Goal: Task Accomplishment & Management: Manage account settings

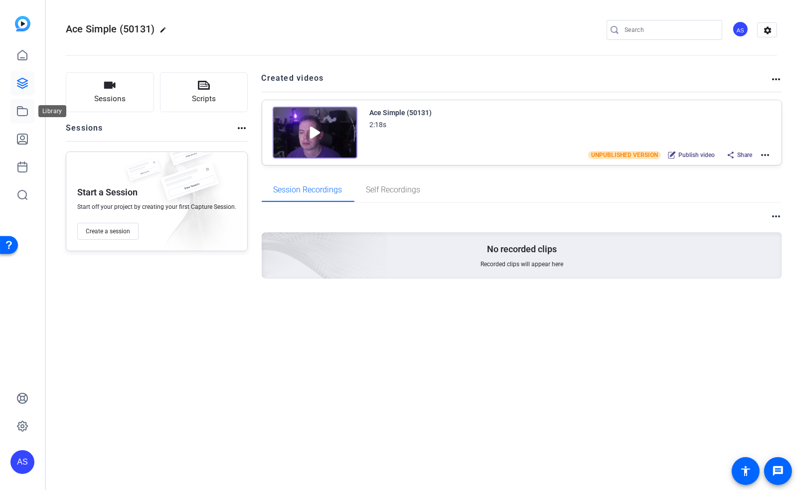
click at [19, 112] on icon at bounding box center [22, 111] width 12 height 12
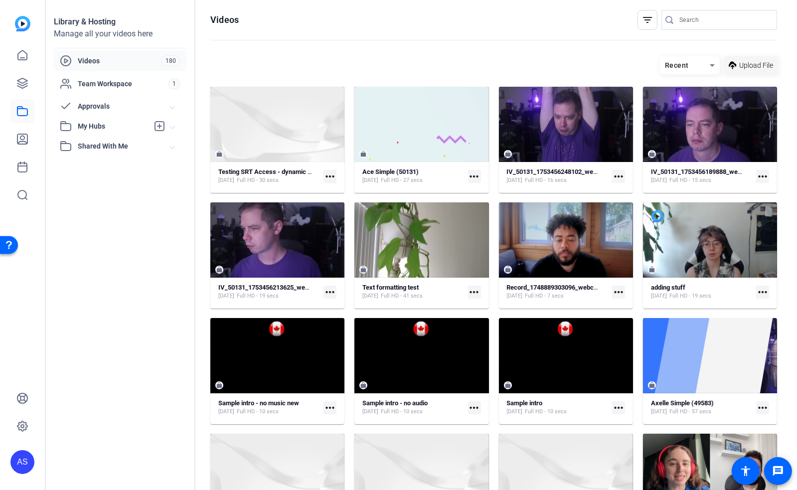
click at [750, 68] on span "Upload File" at bounding box center [757, 65] width 34 height 10
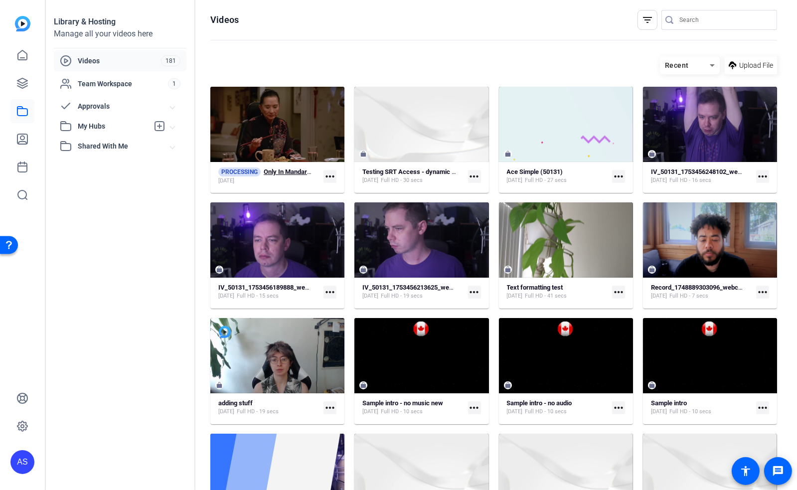
click at [288, 171] on strong "Only In Mandarin _ Fresh Off The Boat" at bounding box center [318, 171] width 109 height 7
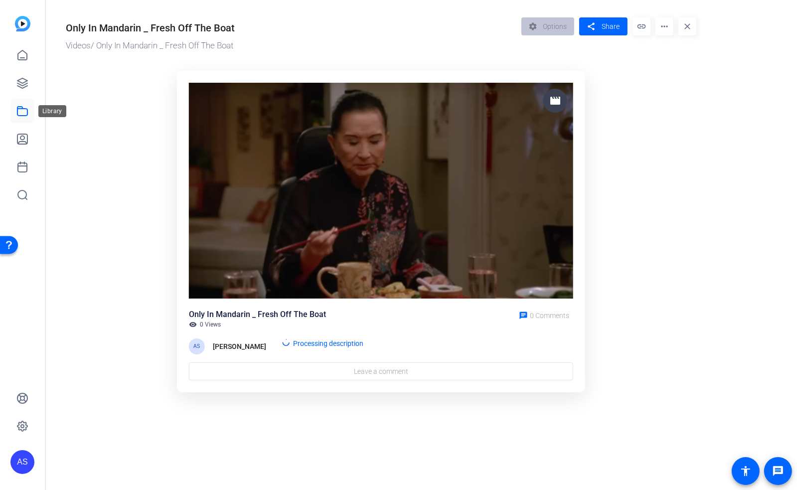
click at [22, 112] on icon at bounding box center [22, 111] width 12 height 12
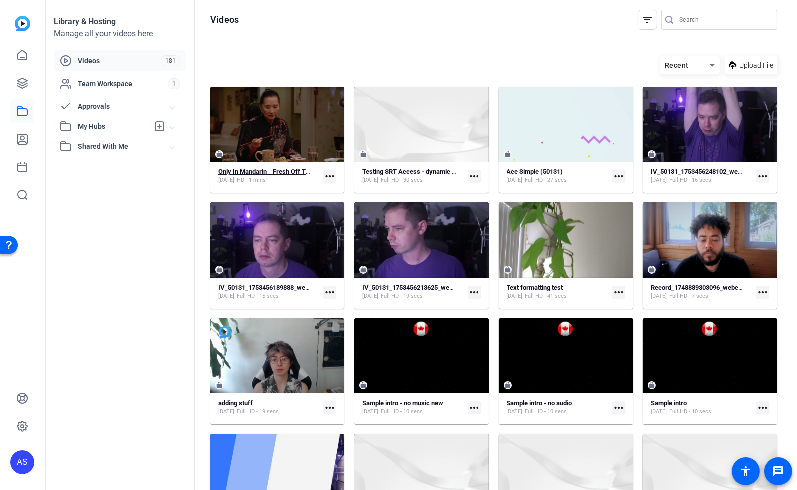
click at [259, 169] on strong "Only In Mandarin _ Fresh Off The Boat" at bounding box center [272, 171] width 109 height 7
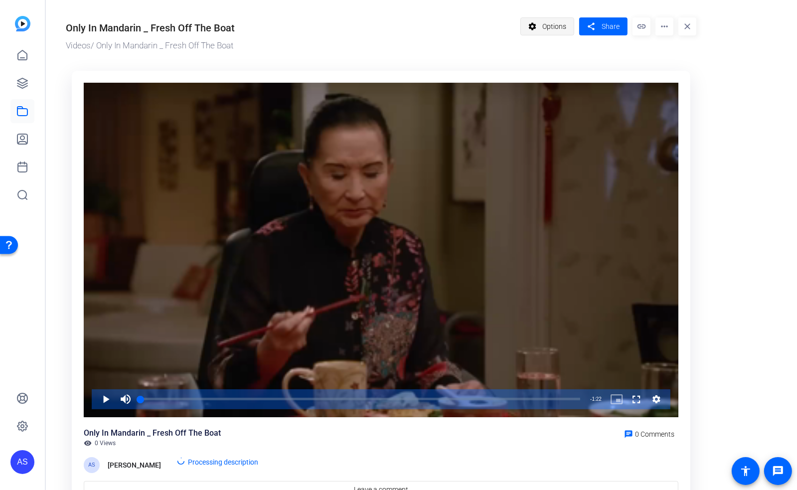
click at [545, 34] on span "Options" at bounding box center [555, 26] width 24 height 19
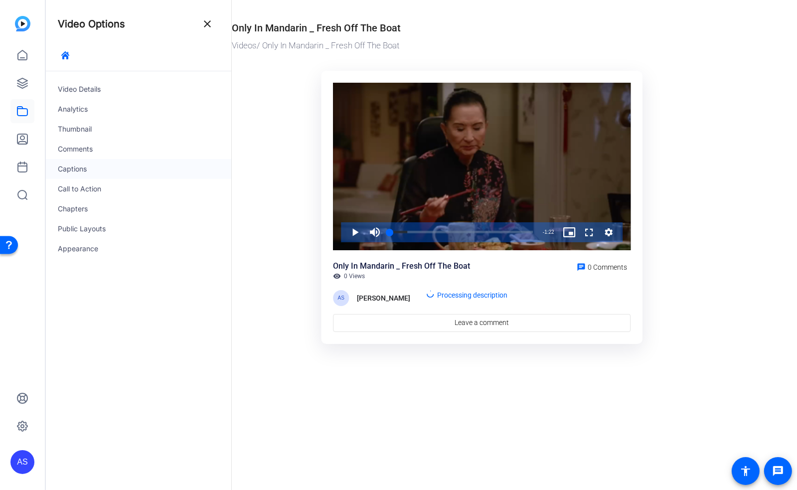
click at [75, 167] on div "Captions" at bounding box center [139, 169] width 186 height 20
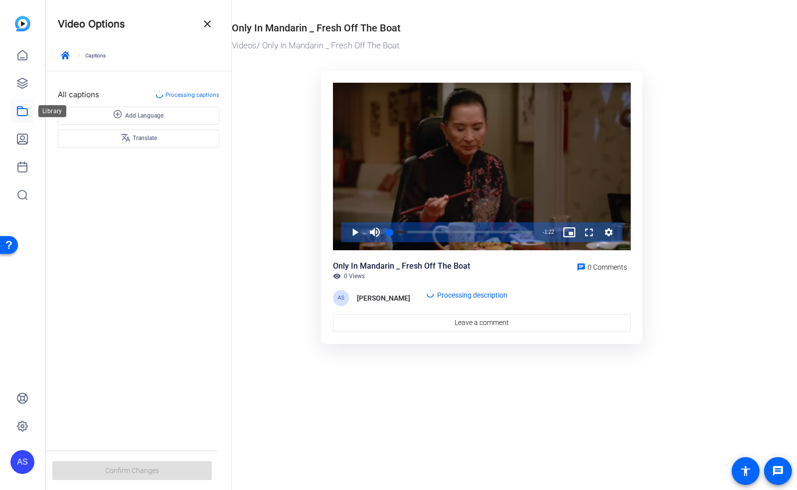
click at [22, 110] on icon at bounding box center [22, 111] width 12 height 12
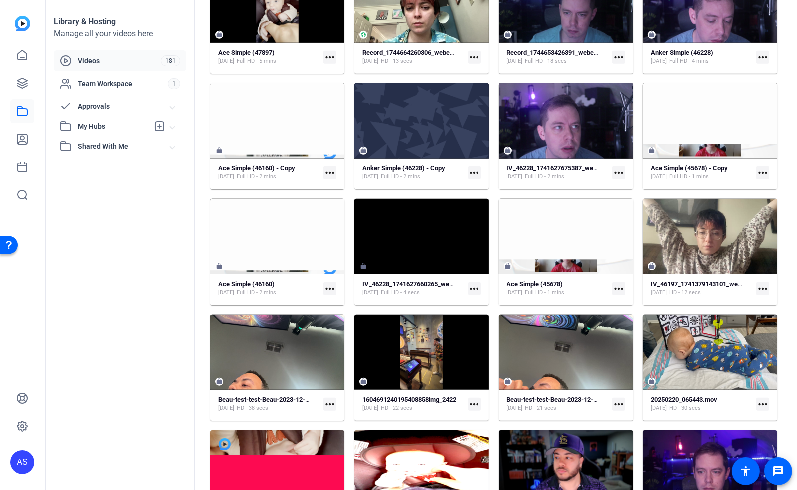
scroll to position [864, 0]
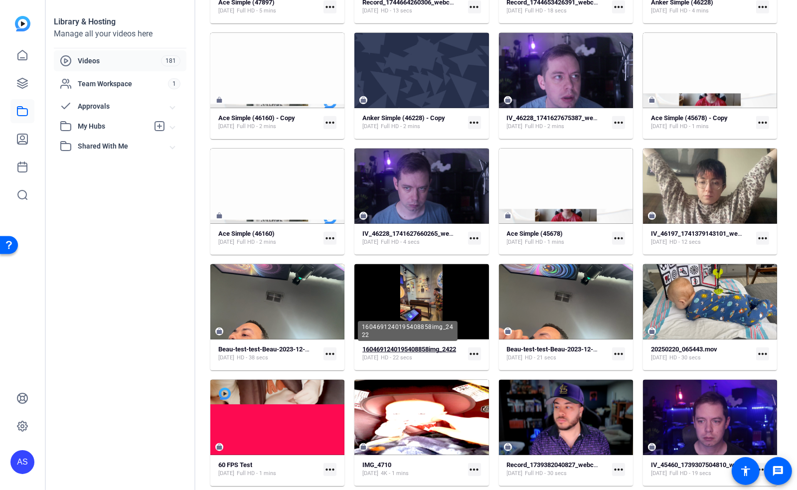
click at [410, 351] on strong "1604691240195408858img_2422" at bounding box center [410, 349] width 94 height 7
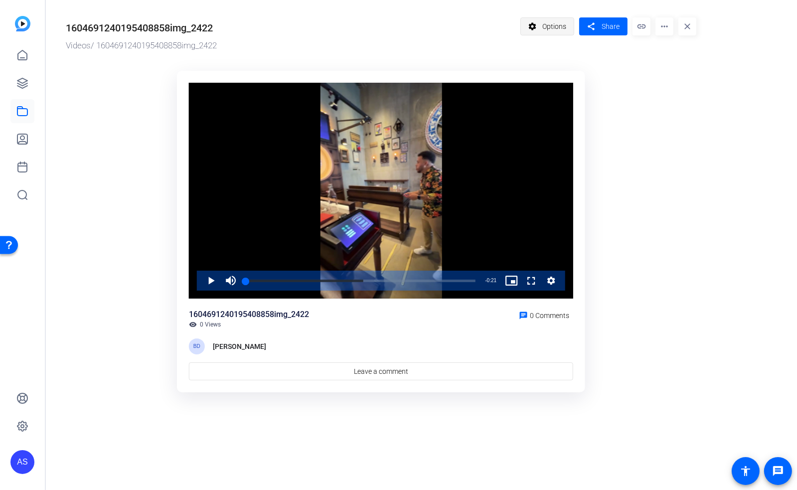
click at [556, 26] on span "Options" at bounding box center [555, 26] width 24 height 19
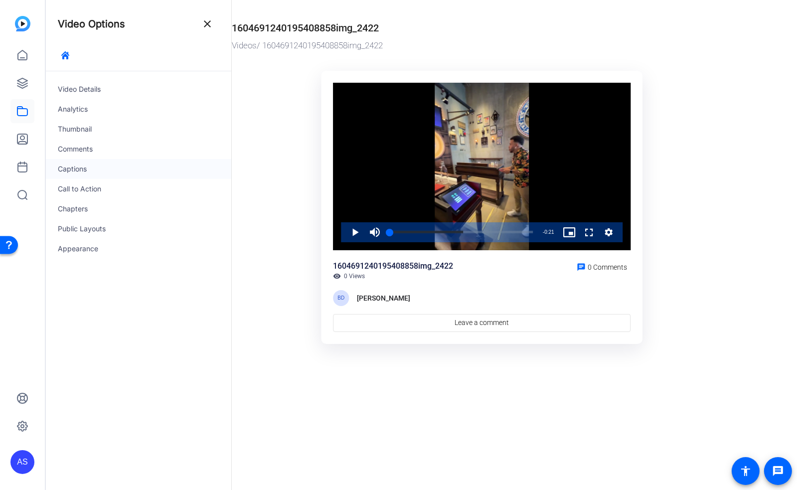
click at [73, 169] on div "Captions" at bounding box center [139, 169] width 186 height 20
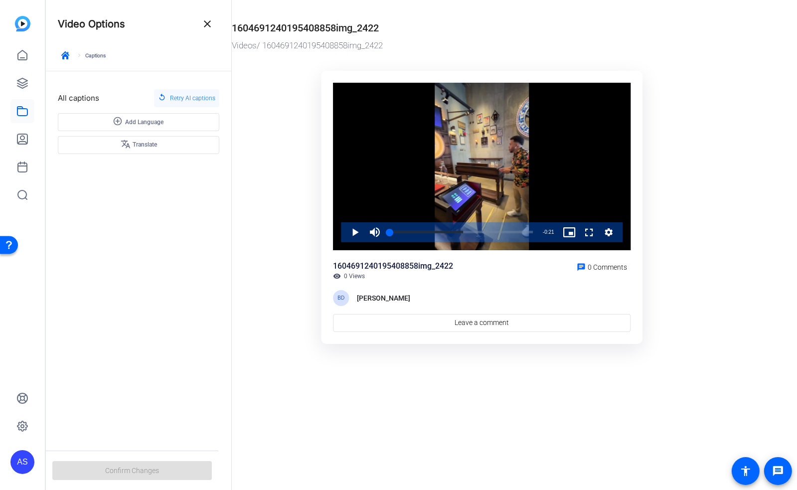
click at [183, 101] on span "Retry AI captions" at bounding box center [192, 98] width 45 height 13
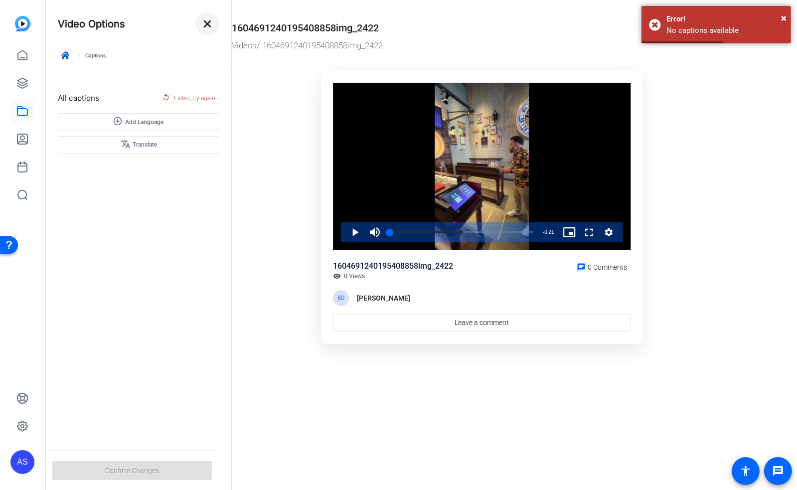
click at [211, 19] on mat-icon "close" at bounding box center [207, 24] width 12 height 12
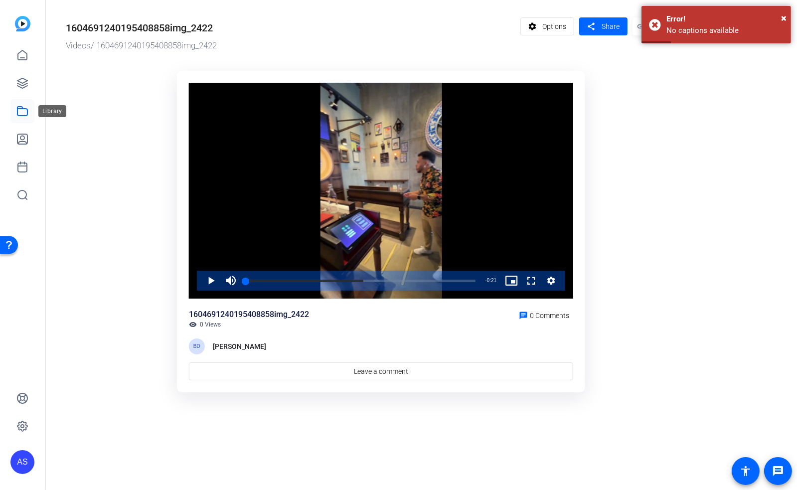
click at [25, 116] on icon at bounding box center [22, 111] width 12 height 12
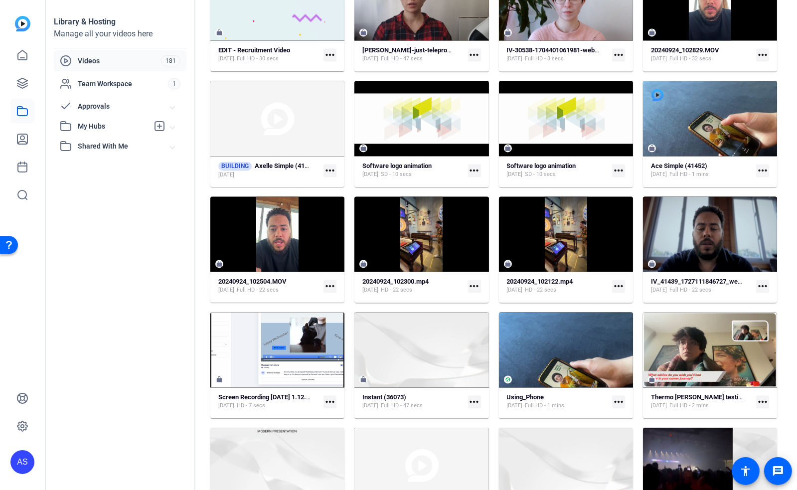
scroll to position [2119, 0]
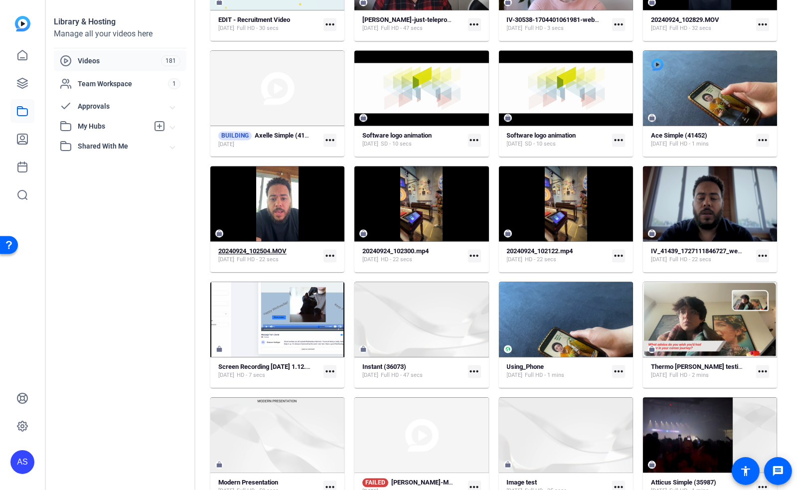
click at [259, 249] on strong "20240924_102504.MOV" at bounding box center [252, 250] width 68 height 7
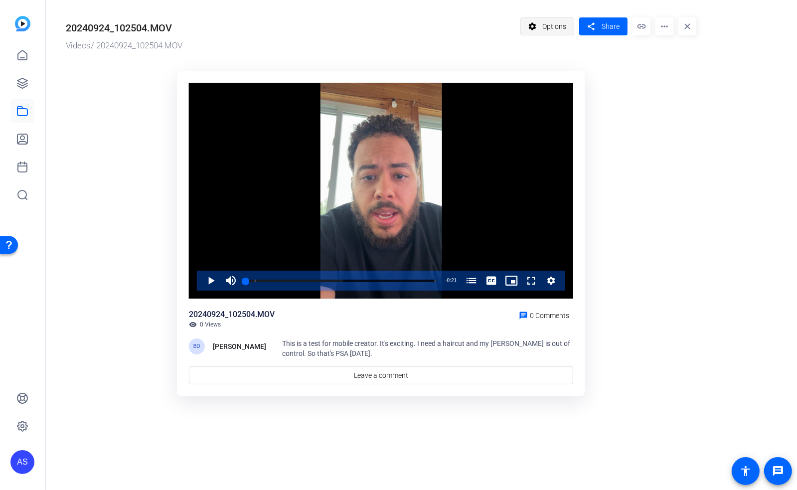
click at [541, 29] on span at bounding box center [547, 26] width 53 height 24
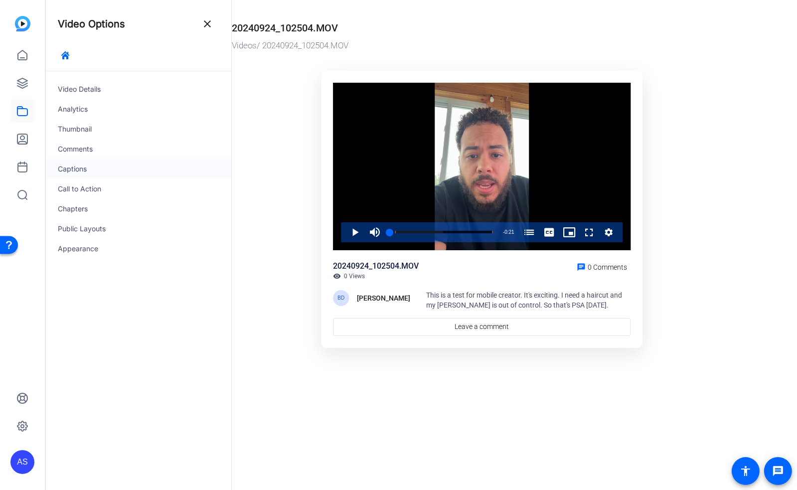
click at [85, 167] on div "Captions" at bounding box center [139, 169] width 186 height 20
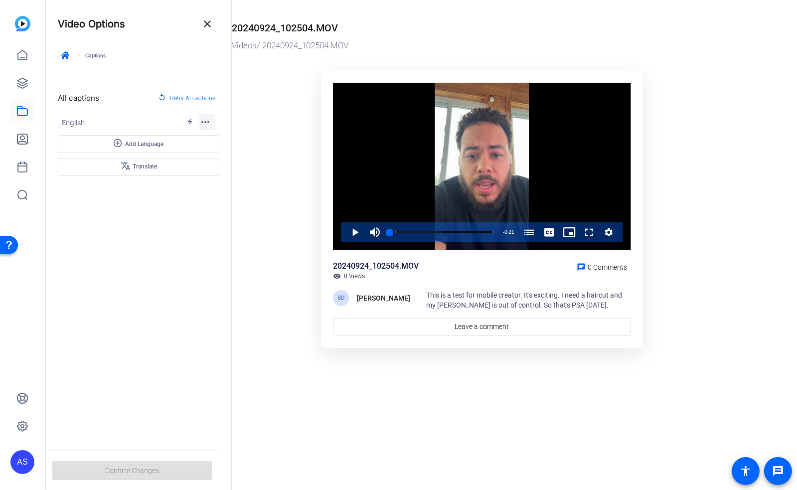
click at [212, 126] on span "button" at bounding box center [207, 122] width 24 height 24
click at [216, 136] on span "Edit" at bounding box center [212, 138] width 11 height 7
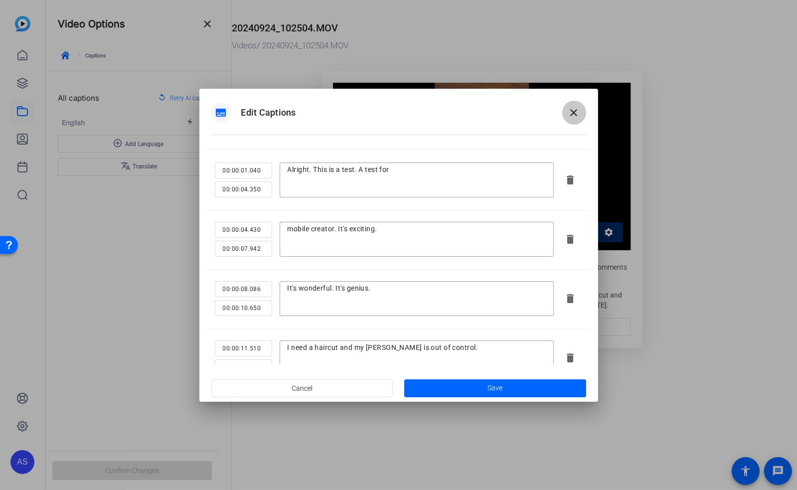
click at [578, 113] on mat-icon "close" at bounding box center [574, 113] width 12 height 12
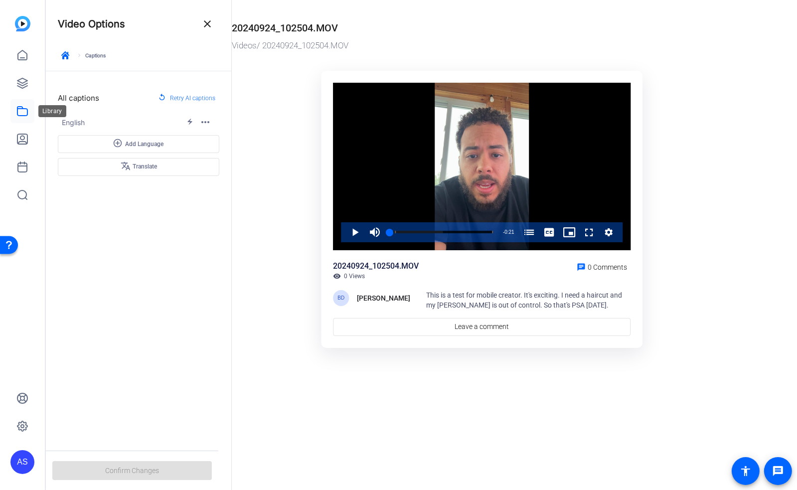
click at [27, 112] on icon at bounding box center [22, 111] width 10 height 9
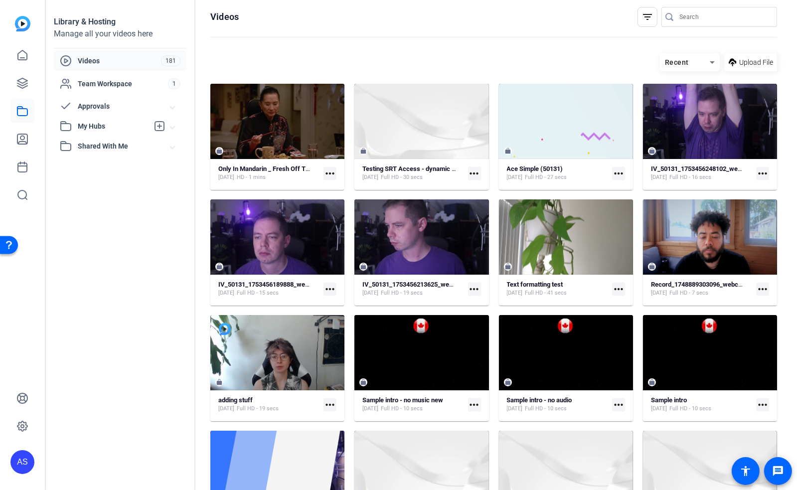
scroll to position [0, 0]
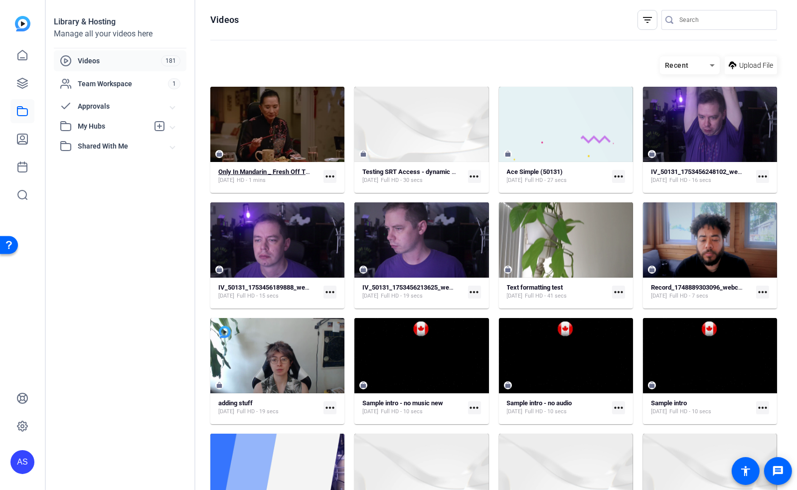
click at [245, 174] on strong "Only In Mandarin _ Fresh Off The Boat" at bounding box center [272, 171] width 109 height 7
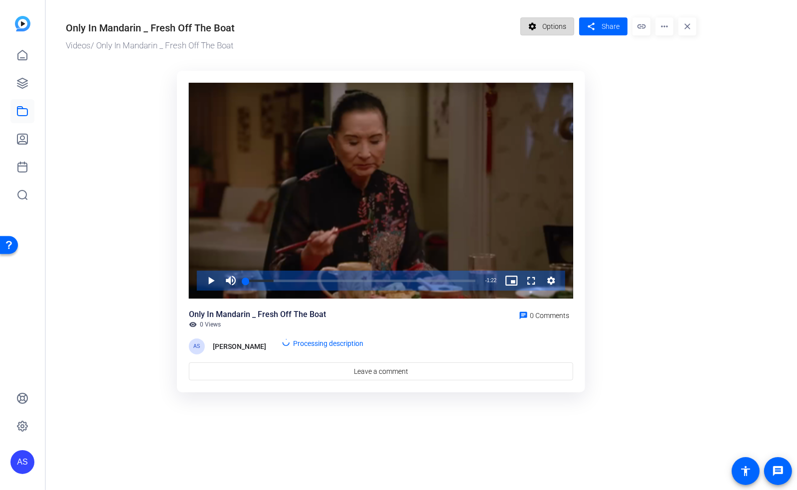
click at [551, 20] on span "Options" at bounding box center [555, 26] width 24 height 19
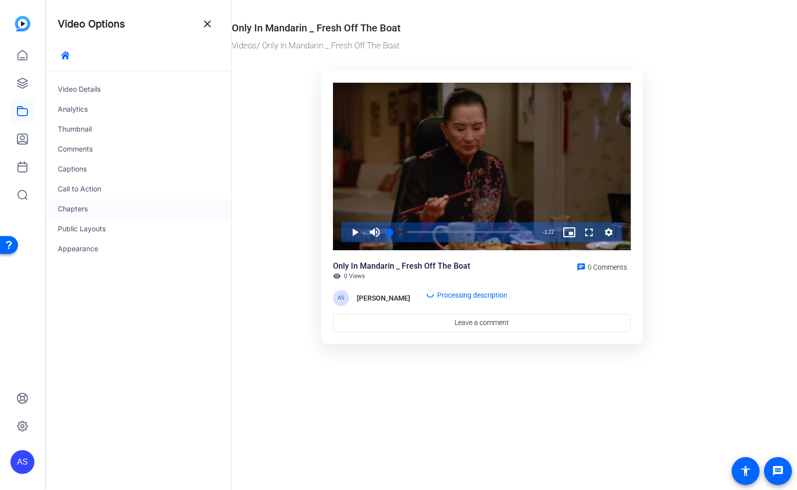
click at [75, 208] on div "Chapters" at bounding box center [139, 209] width 186 height 20
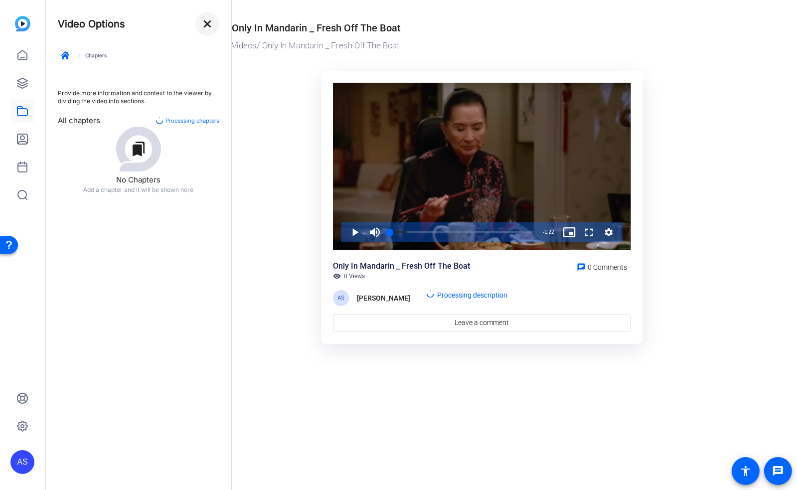
click at [209, 19] on mat-icon "close" at bounding box center [207, 24] width 12 height 12
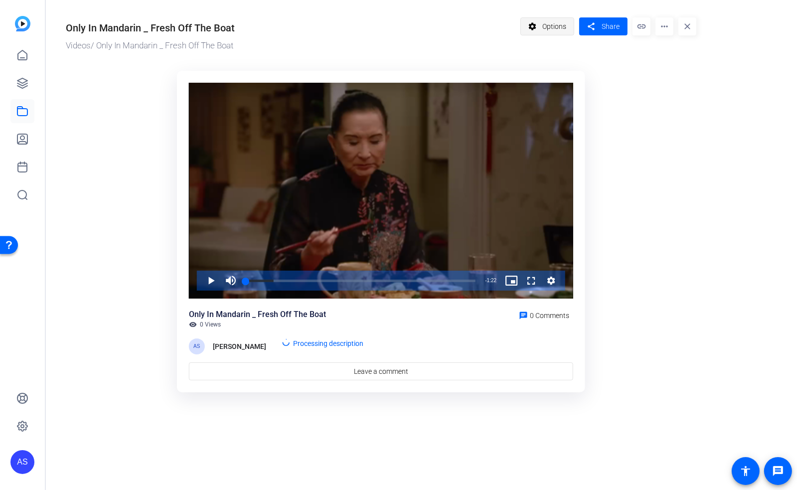
click at [553, 26] on span "Options" at bounding box center [555, 26] width 24 height 19
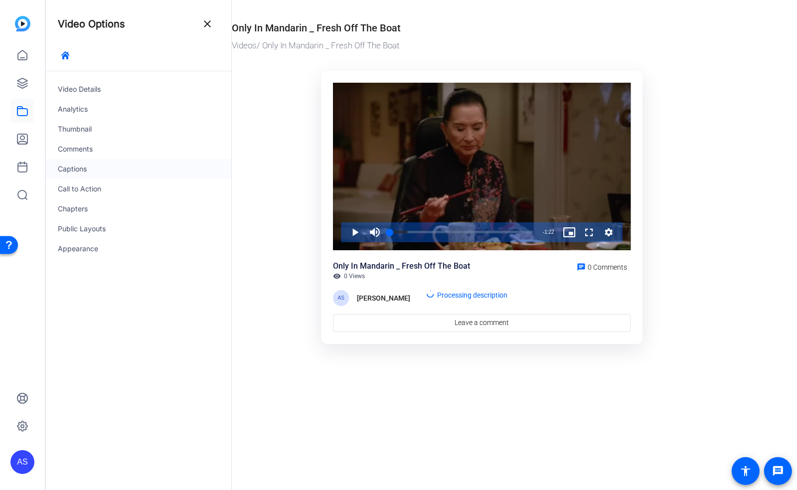
click at [80, 167] on div "Captions" at bounding box center [139, 169] width 186 height 20
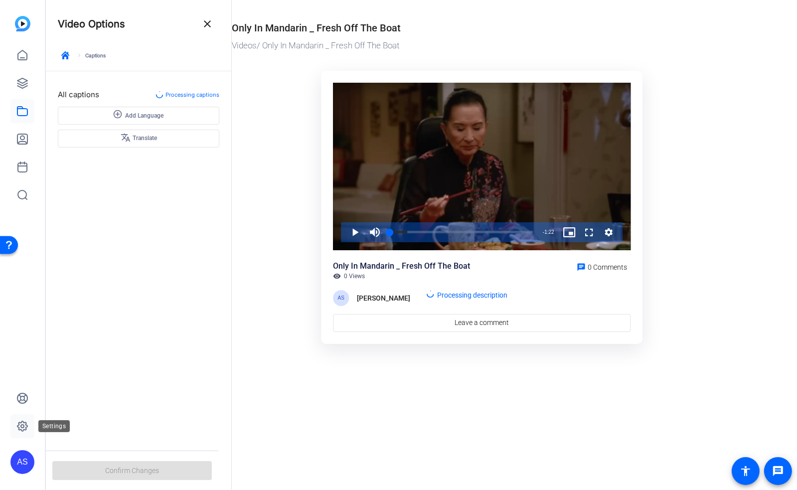
click at [18, 422] on icon at bounding box center [22, 426] width 12 height 12
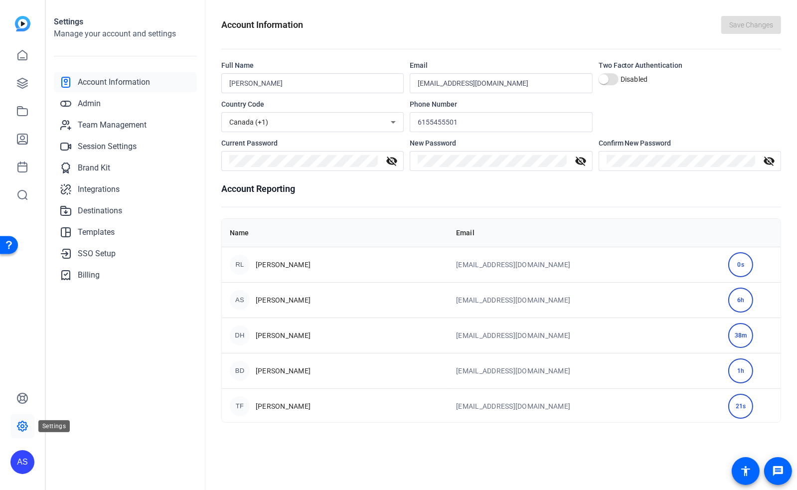
click at [20, 426] on icon at bounding box center [22, 426] width 12 height 12
click at [115, 125] on span "Team Management" at bounding box center [112, 125] width 69 height 12
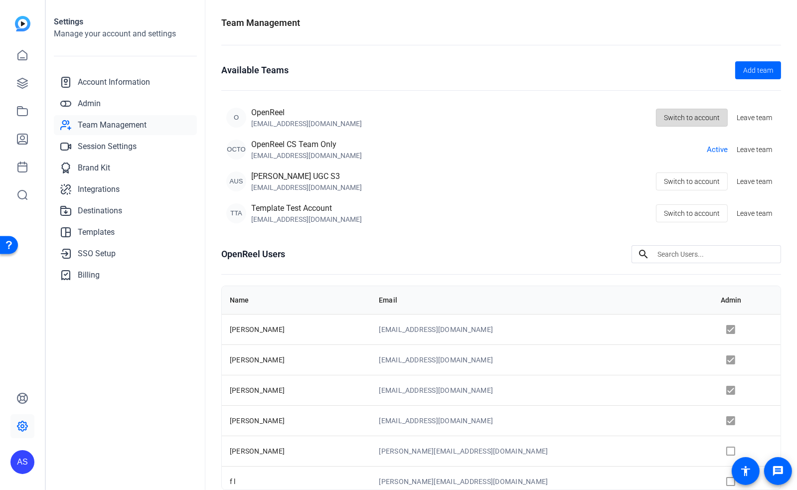
click at [694, 114] on span "Switch to account" at bounding box center [692, 117] width 56 height 19
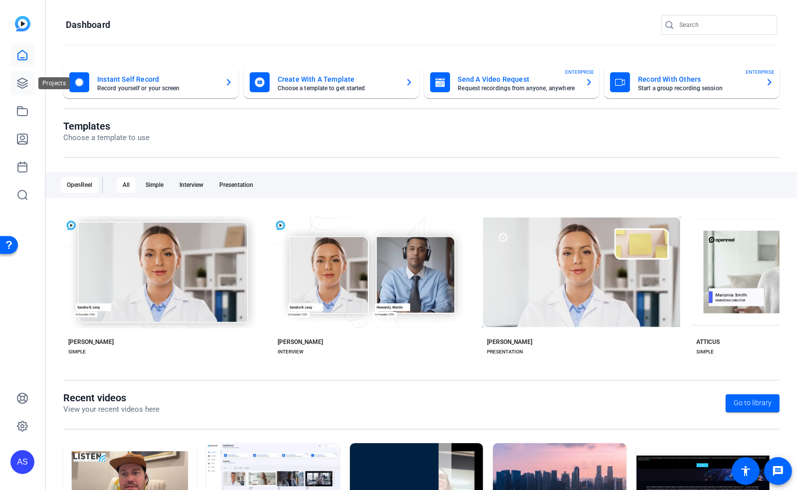
click at [23, 82] on icon at bounding box center [22, 83] width 12 height 12
click at [21, 83] on icon at bounding box center [22, 83] width 12 height 12
click at [24, 78] on icon at bounding box center [22, 83] width 12 height 12
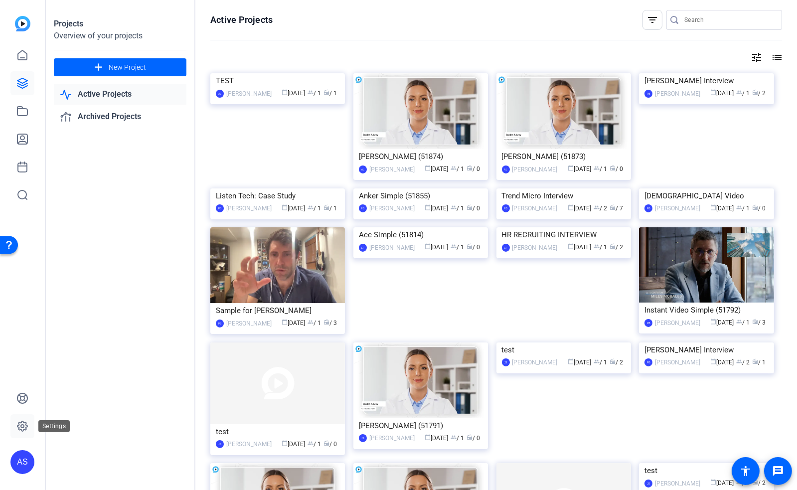
click at [21, 430] on icon at bounding box center [22, 426] width 10 height 10
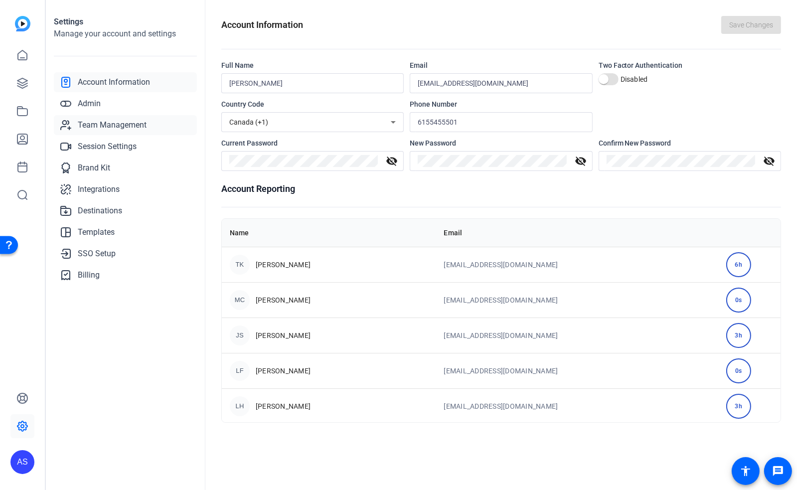
click at [108, 120] on span "Team Management" at bounding box center [112, 125] width 69 height 12
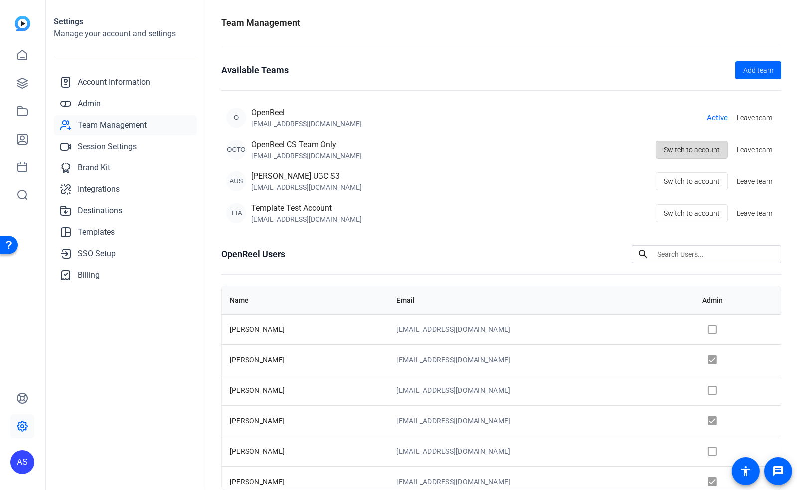
click at [692, 151] on span "Switch to account" at bounding box center [692, 149] width 56 height 19
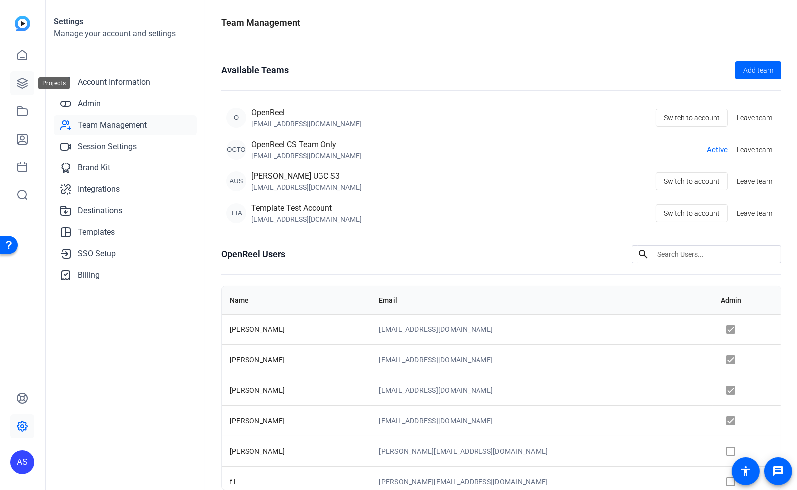
click at [21, 85] on icon at bounding box center [22, 83] width 10 height 10
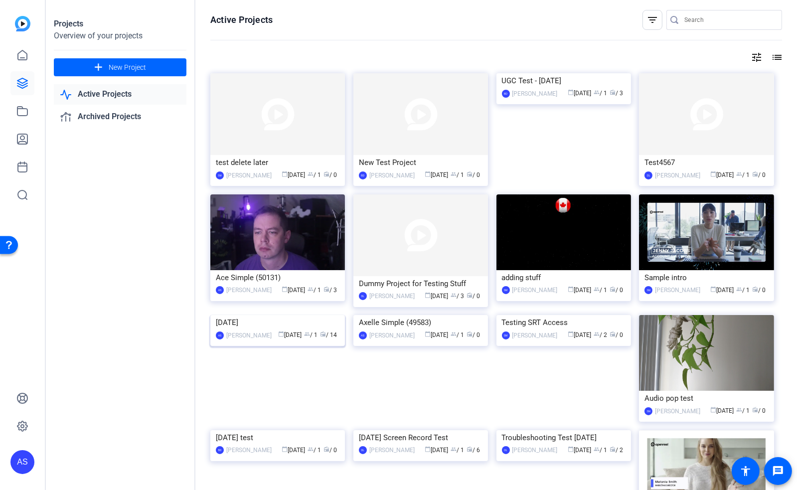
click at [301, 315] on img at bounding box center [277, 315] width 135 height 0
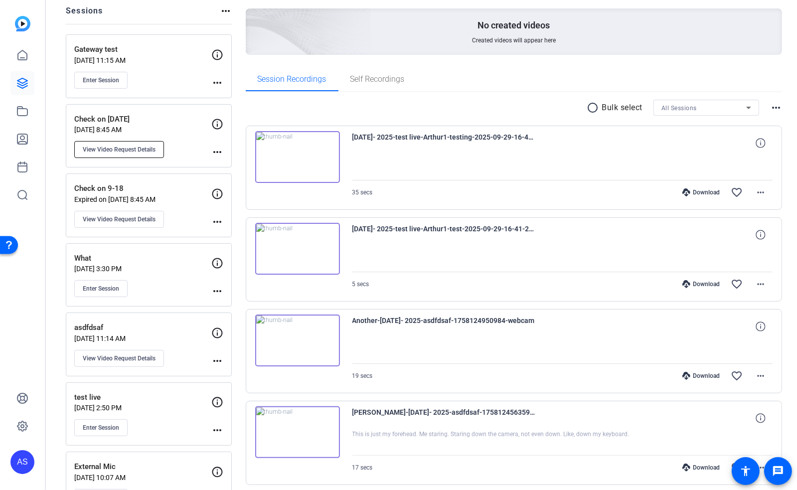
scroll to position [133, 0]
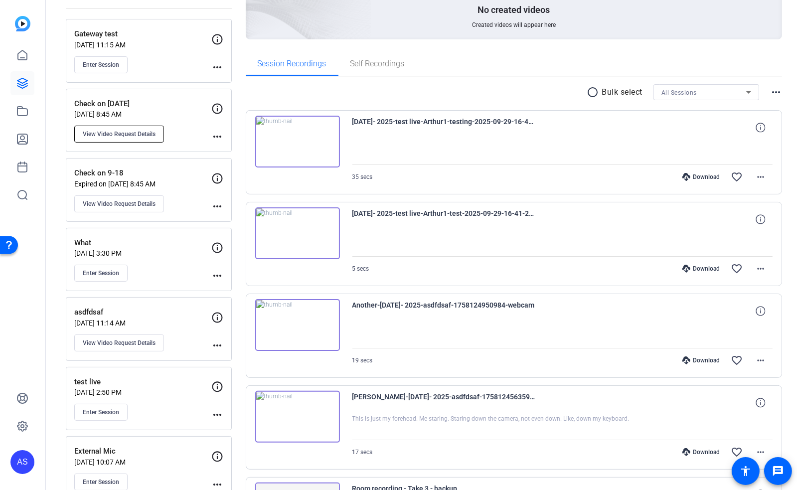
click at [126, 132] on span "View Video Request Details" at bounding box center [119, 134] width 73 height 8
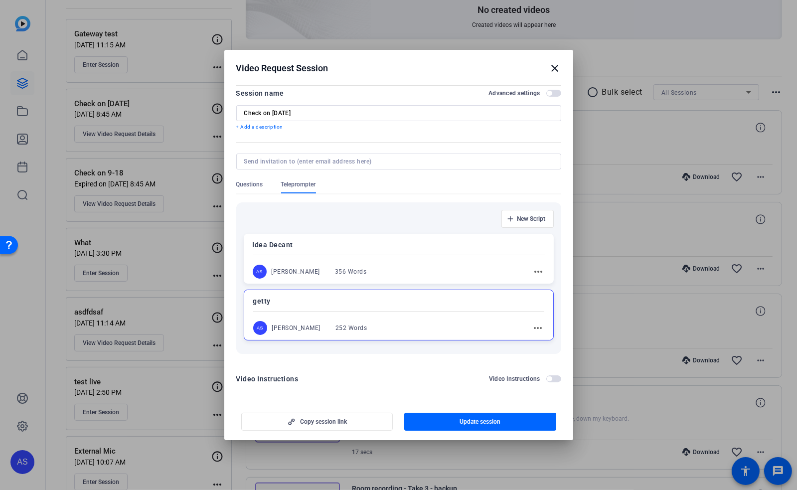
scroll to position [0, 0]
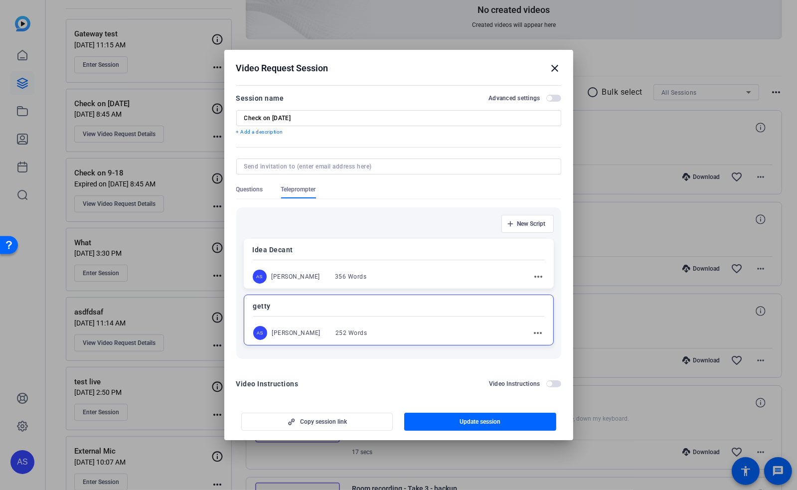
click at [560, 71] on mat-icon "close" at bounding box center [556, 68] width 12 height 12
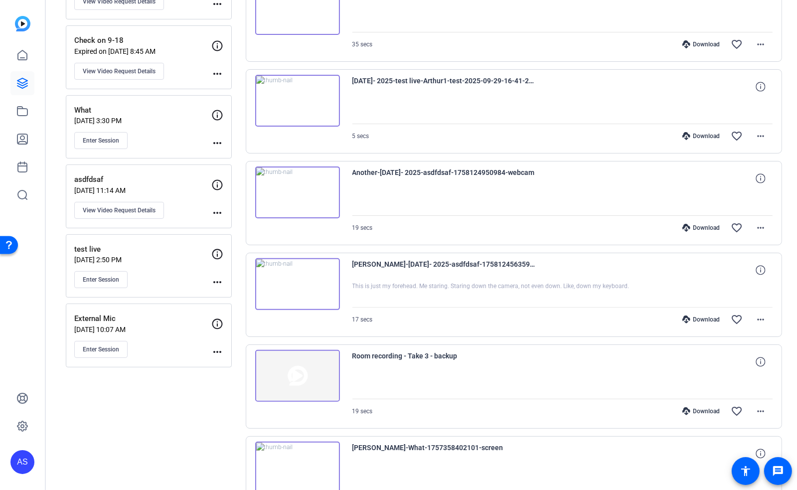
scroll to position [266, 0]
click at [114, 210] on span "View Video Request Details" at bounding box center [119, 210] width 73 height 8
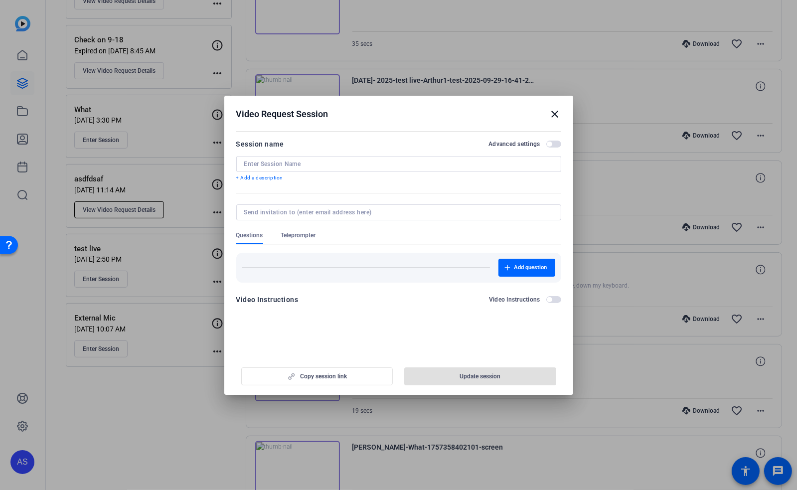
type input "asdfdsaf"
click at [552, 297] on span "button" at bounding box center [554, 299] width 15 height 7
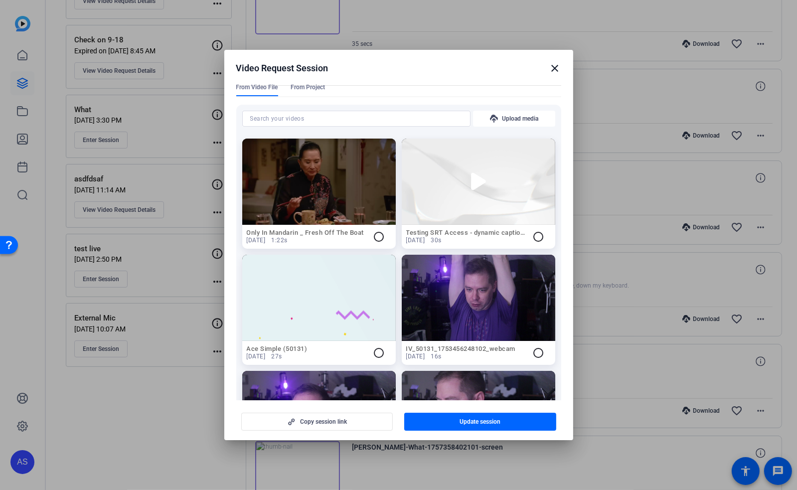
scroll to position [199, 0]
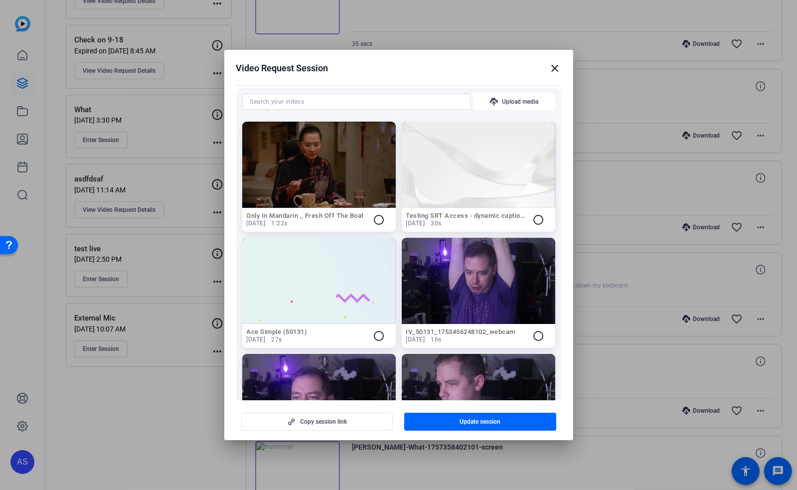
click at [373, 331] on mat-icon "radio_button_unchecked" at bounding box center [379, 336] width 12 height 12
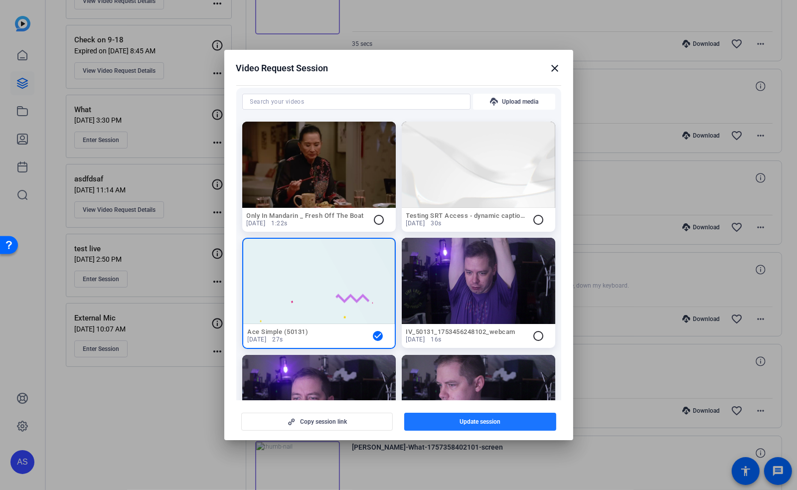
click at [467, 422] on span "Update session" at bounding box center [480, 422] width 41 height 8
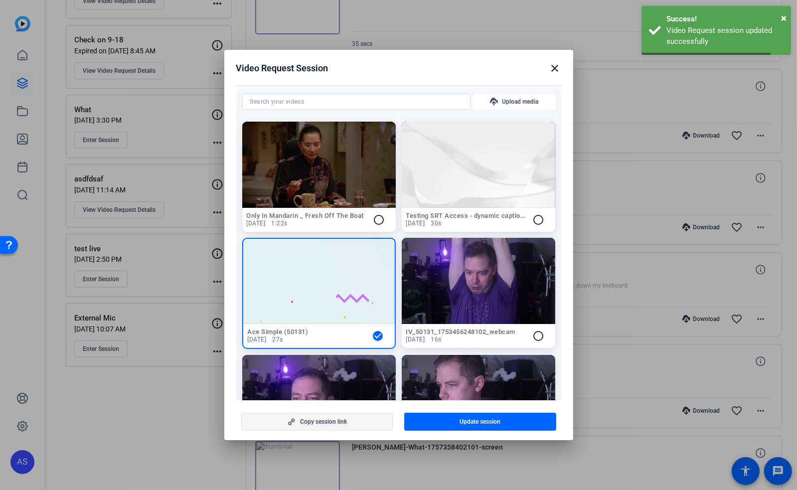
click at [332, 421] on span "Copy session link" at bounding box center [323, 422] width 47 height 8
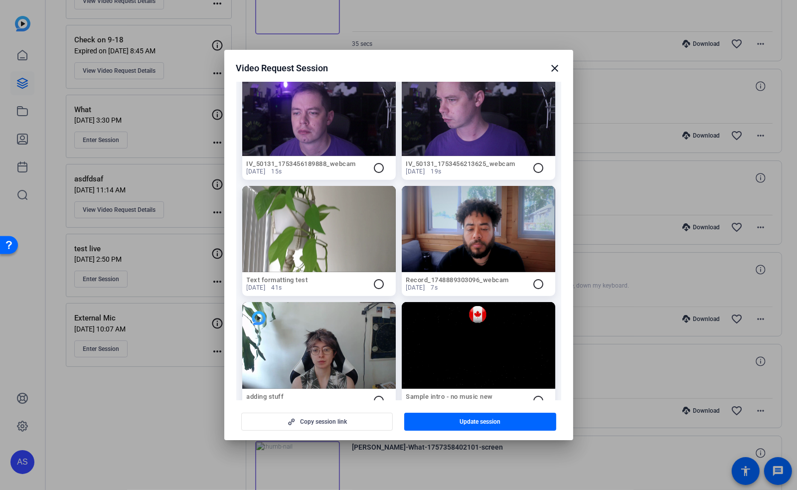
scroll to position [531, 0]
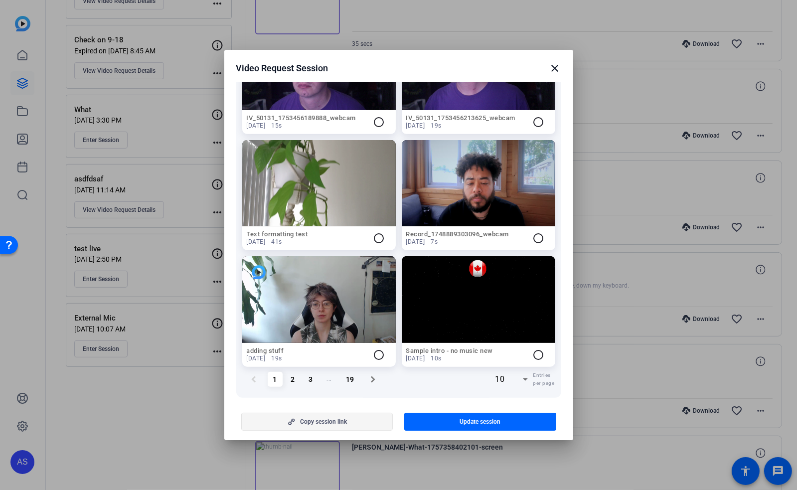
click at [339, 420] on span "Copy session link" at bounding box center [323, 422] width 47 height 8
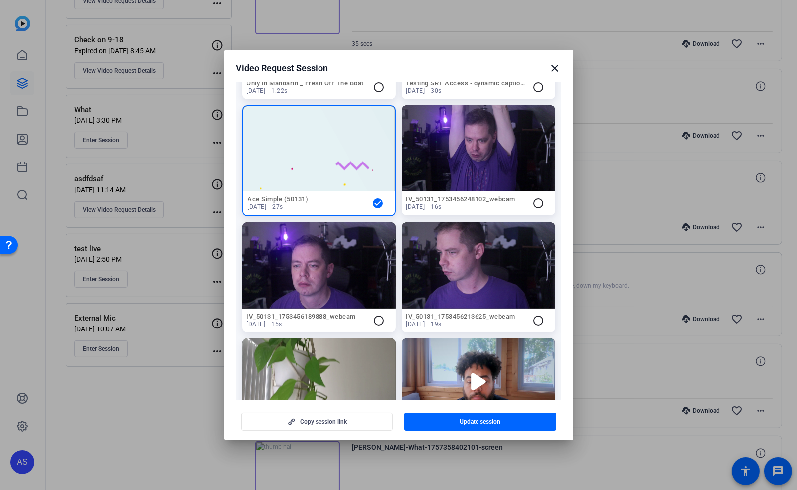
scroll to position [331, 0]
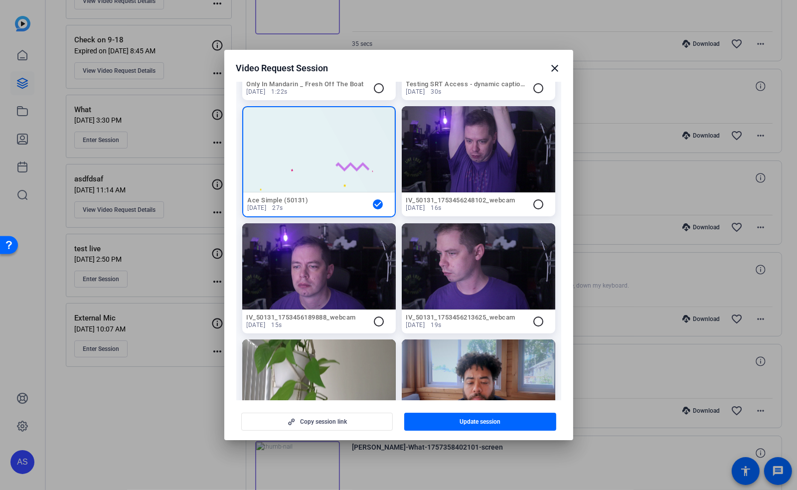
drag, startPoint x: 561, startPoint y: 65, endPoint x: 546, endPoint y: 58, distance: 16.5
click at [561, 65] on h2 "Video Request Session close" at bounding box center [398, 66] width 349 height 32
click at [554, 69] on mat-icon "close" at bounding box center [556, 68] width 12 height 12
